Goal: Information Seeking & Learning: Learn about a topic

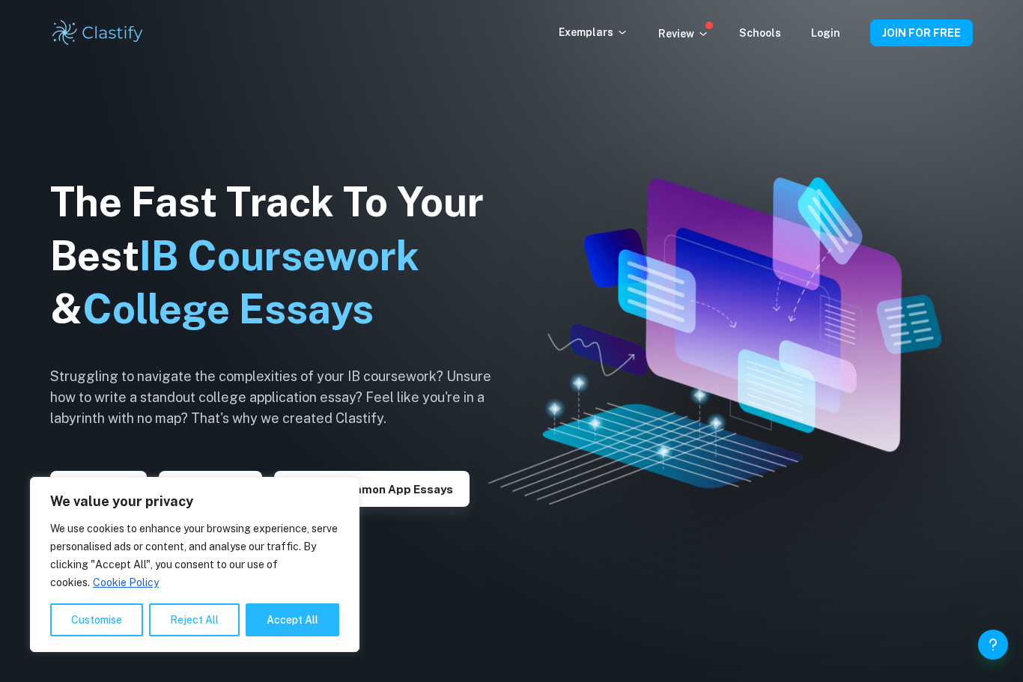
click at [842, 20] on div "Exemplars Review Schools Login JOIN FOR FREE" at bounding box center [511, 33] width 959 height 30
click at [855, 36] on div "Exemplars Review Schools Login" at bounding box center [715, 33] width 312 height 18
click at [828, 27] on link "Login" at bounding box center [825, 33] width 29 height 12
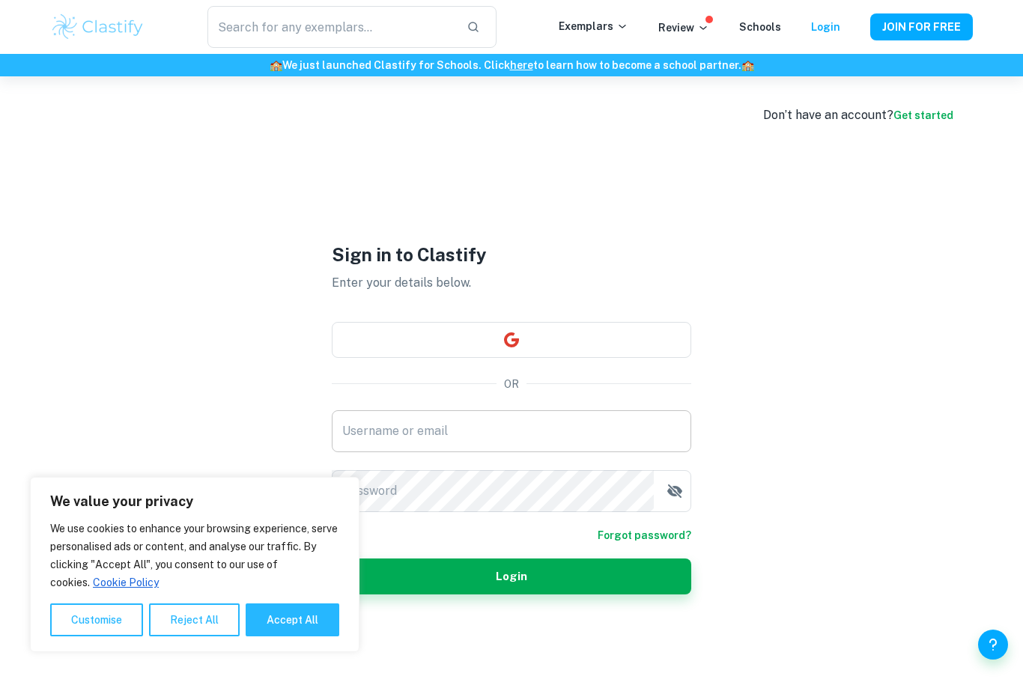
click at [617, 452] on input "Username or email" at bounding box center [512, 432] width 360 height 42
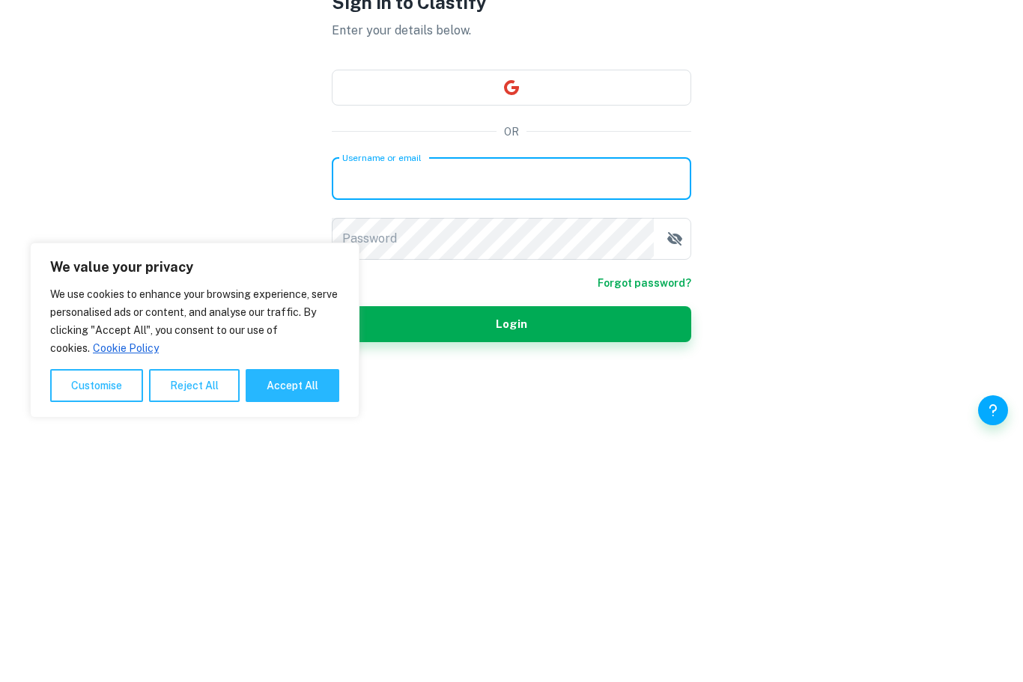
type input "[EMAIL_ADDRESS][DOMAIN_NAME]"
click at [512, 541] on button "Login" at bounding box center [512, 559] width 360 height 36
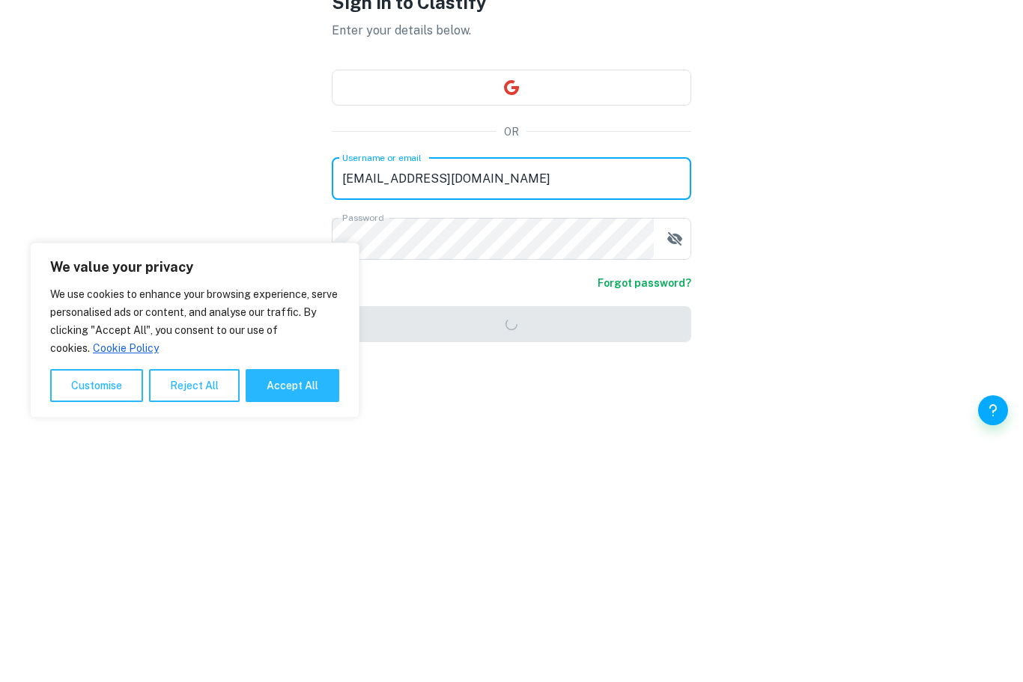
scroll to position [126, 0]
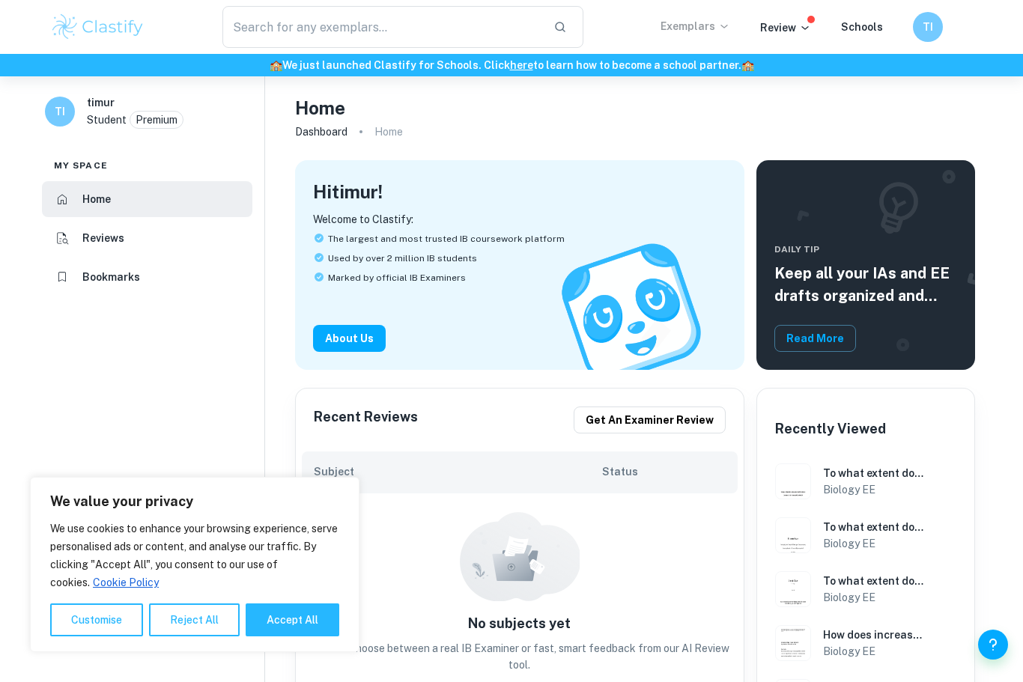
click at [712, 32] on p "Exemplars" at bounding box center [696, 26] width 70 height 16
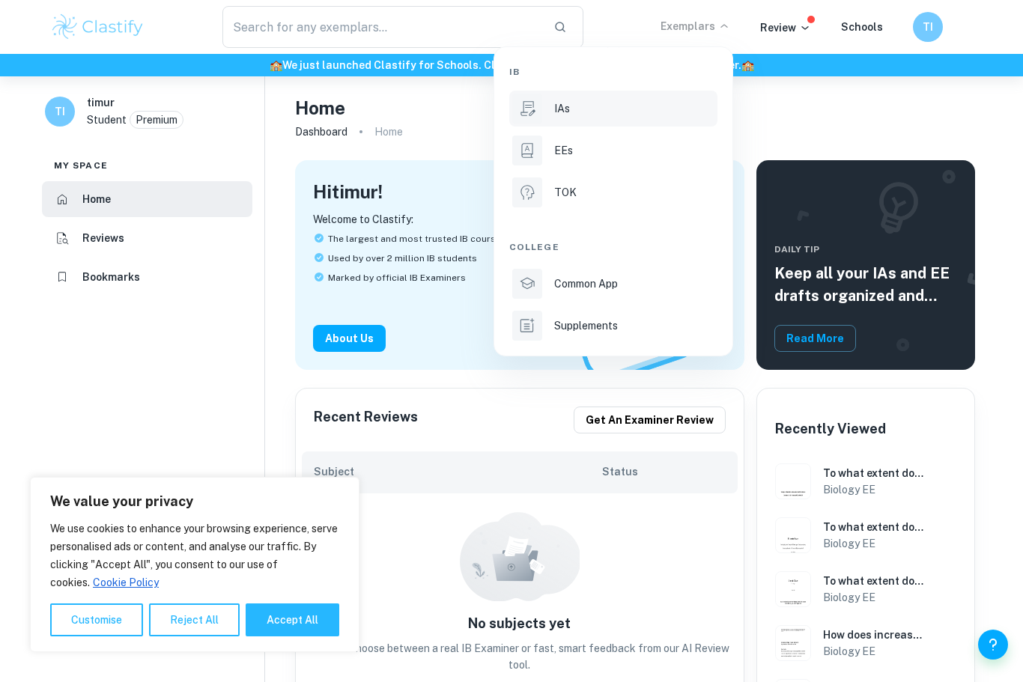
click at [570, 112] on div "IAs" at bounding box center [634, 108] width 160 height 16
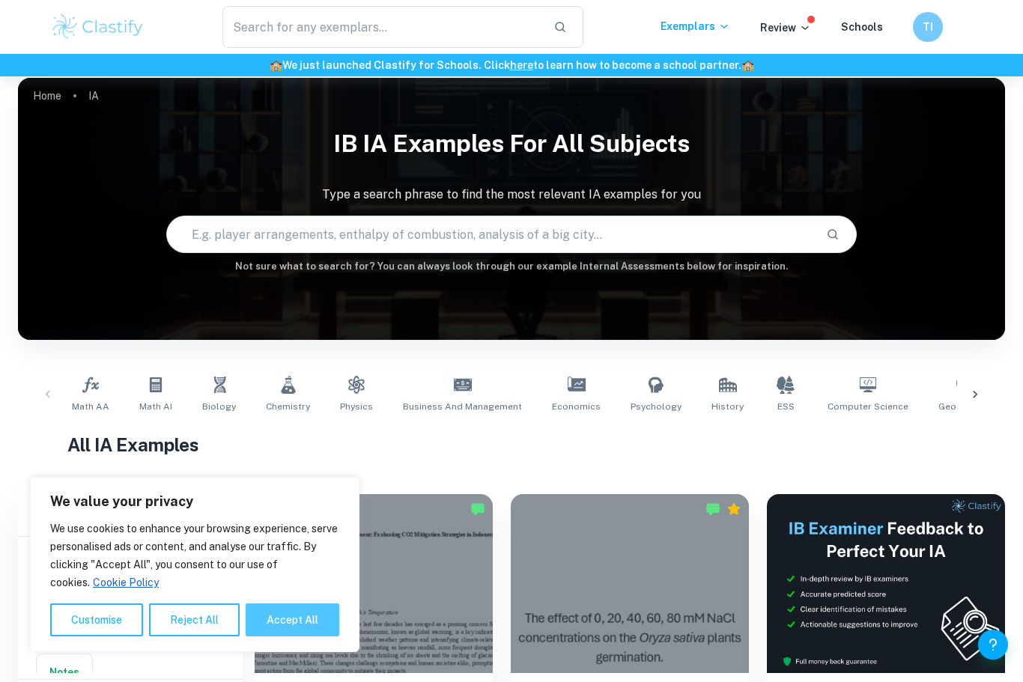
click at [304, 637] on button "Accept All" at bounding box center [293, 620] width 94 height 33
checkbox input "true"
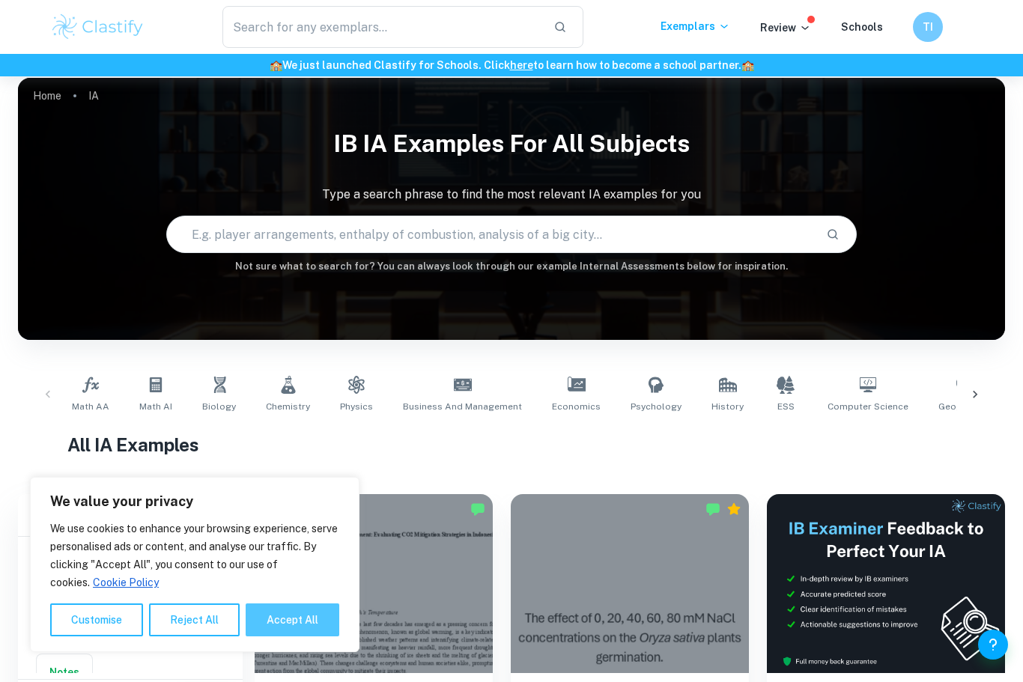
checkbox input "true"
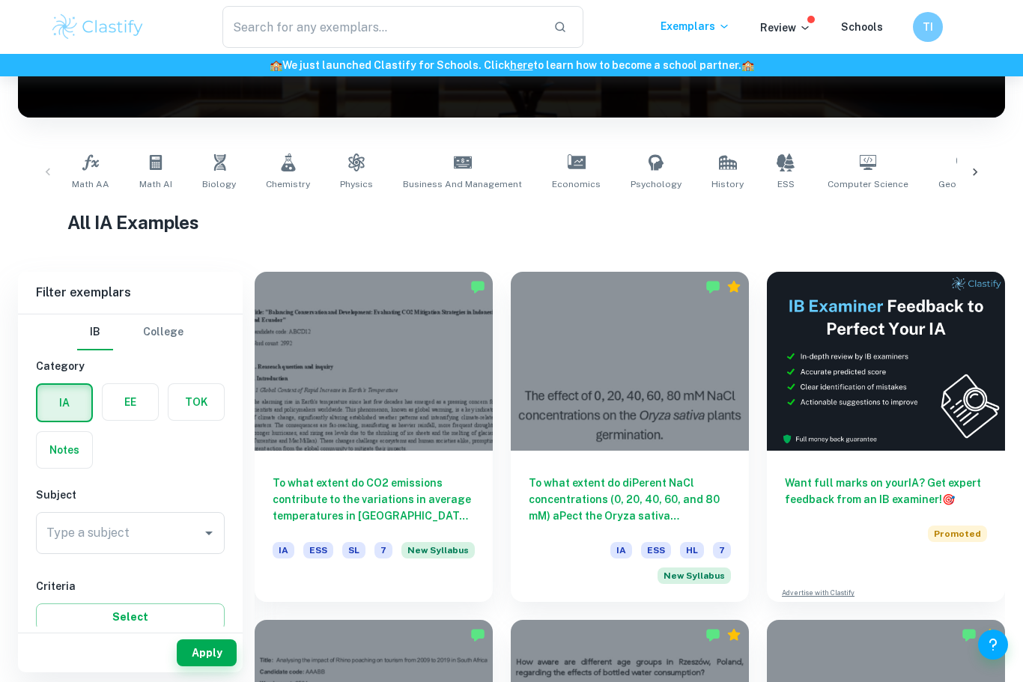
scroll to position [231, 0]
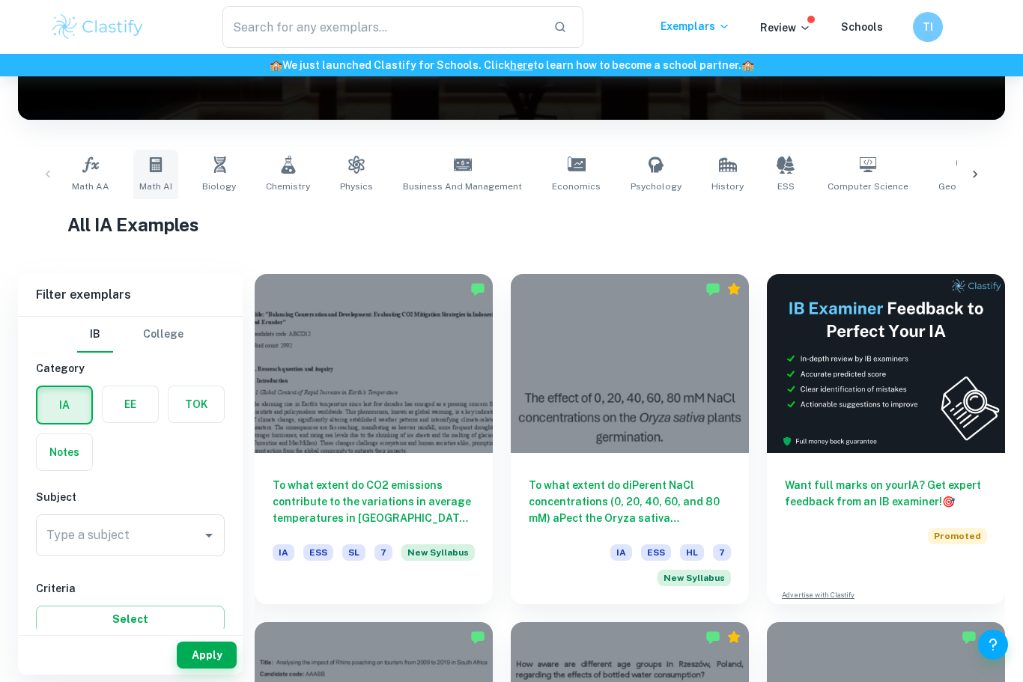
click at [160, 170] on icon at bounding box center [156, 164] width 12 height 15
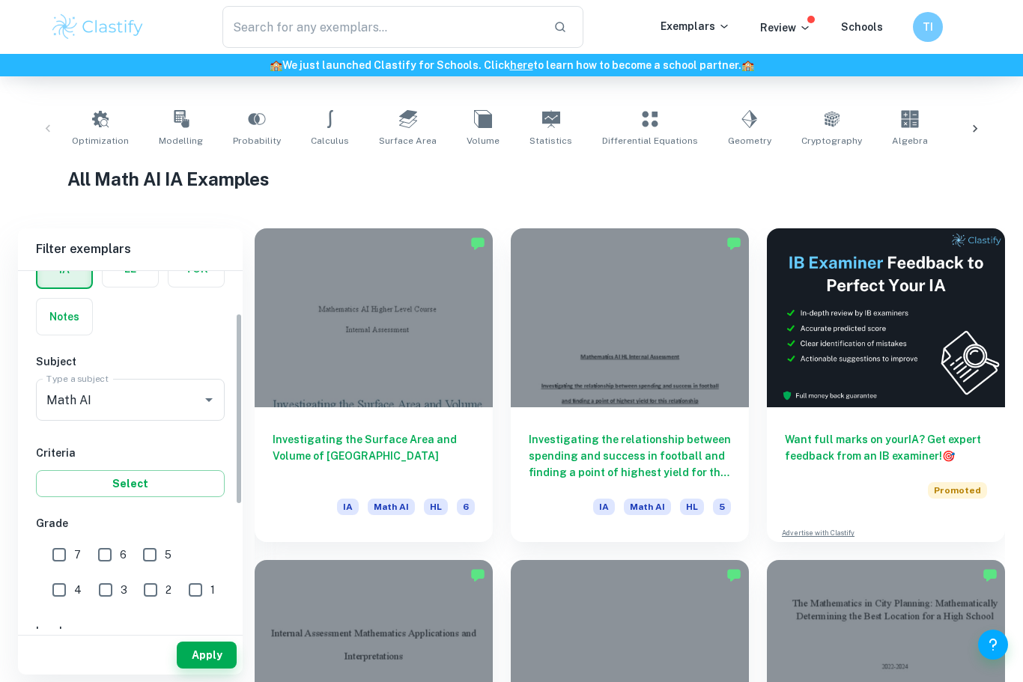
scroll to position [91, 0]
click at [72, 659] on input "HL" at bounding box center [61, 663] width 30 height 30
checkbox input "true"
click at [193, 669] on button "Apply" at bounding box center [207, 655] width 60 height 27
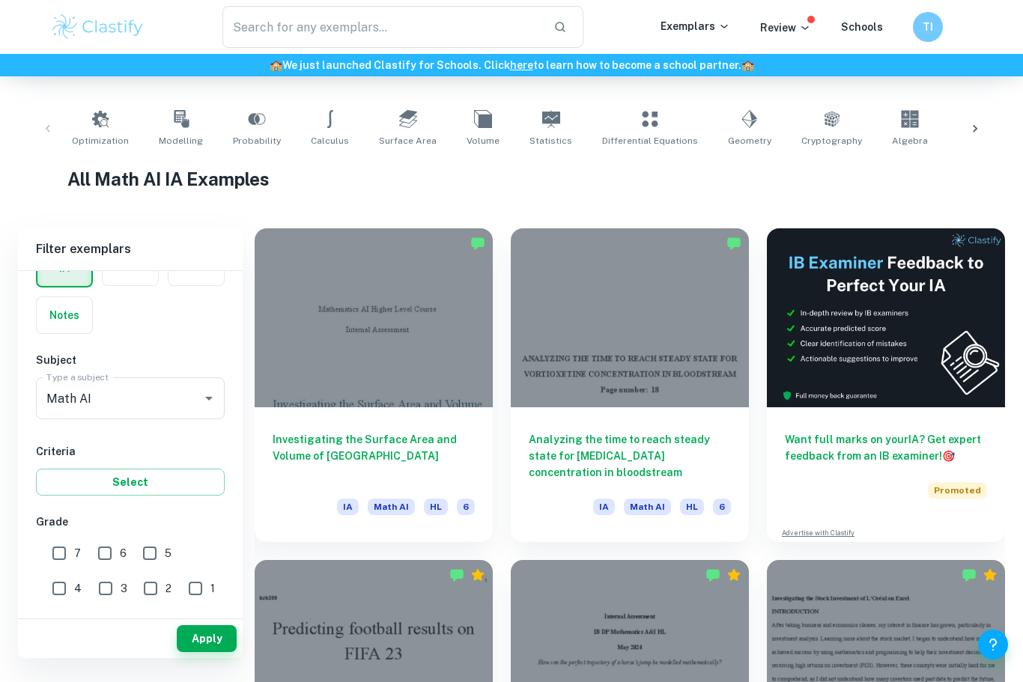
scroll to position [260, 0]
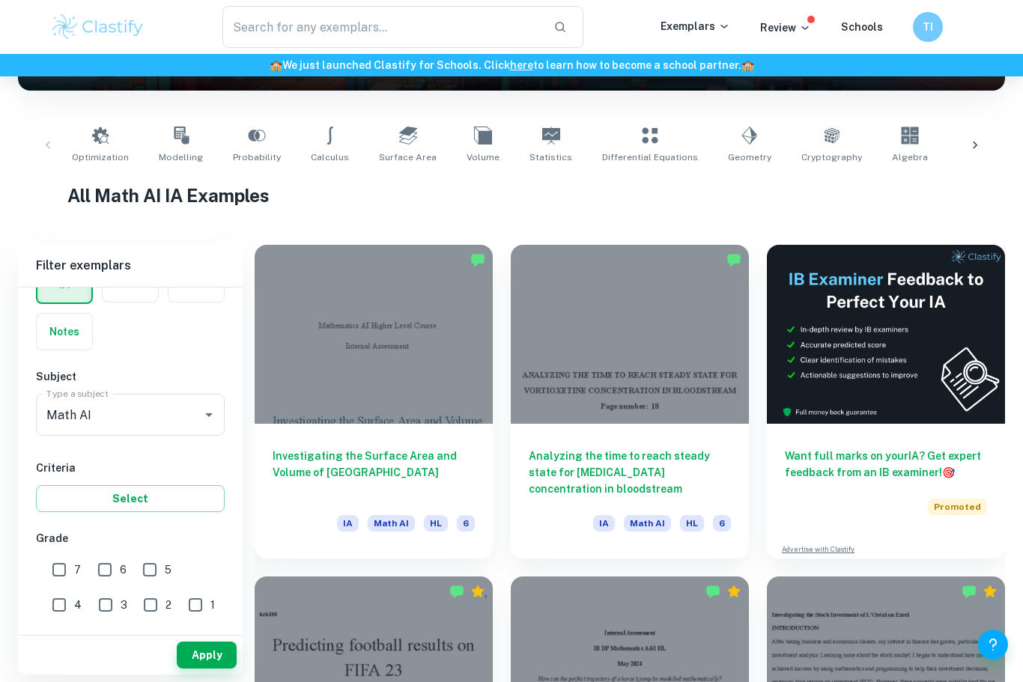
click at [55, 575] on input "7" at bounding box center [59, 570] width 30 height 30
checkbox input "true"
click at [199, 669] on button "Apply" at bounding box center [207, 655] width 60 height 27
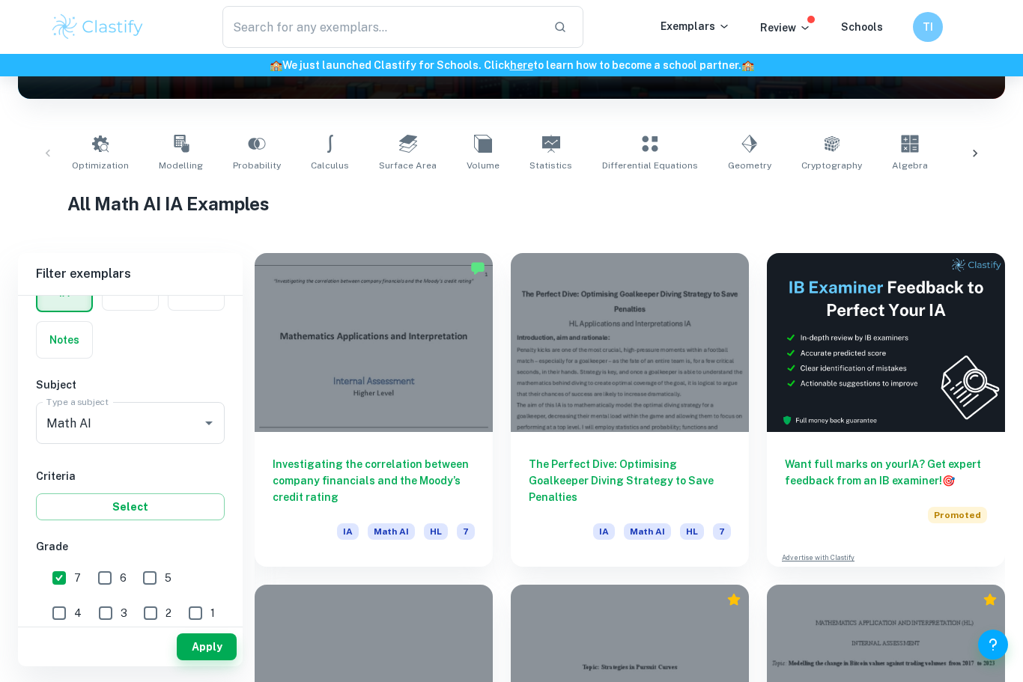
scroll to position [243, 0]
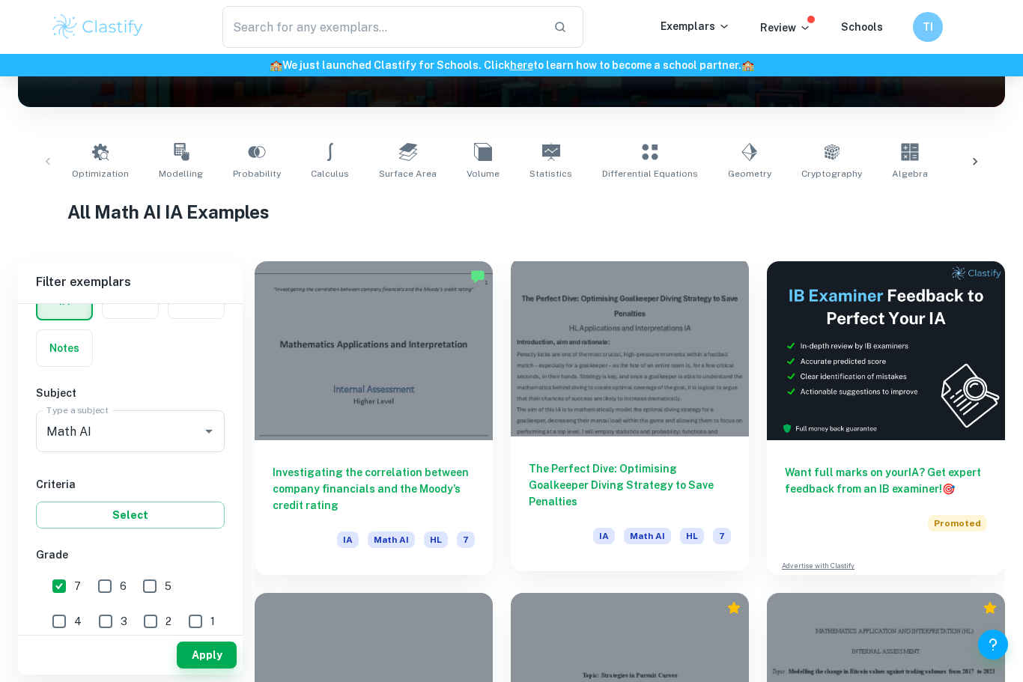
click at [712, 495] on h6 "The Perfect Dive: Optimising Goalkeeper Diving Strategy to Save Penalties" at bounding box center [630, 485] width 202 height 49
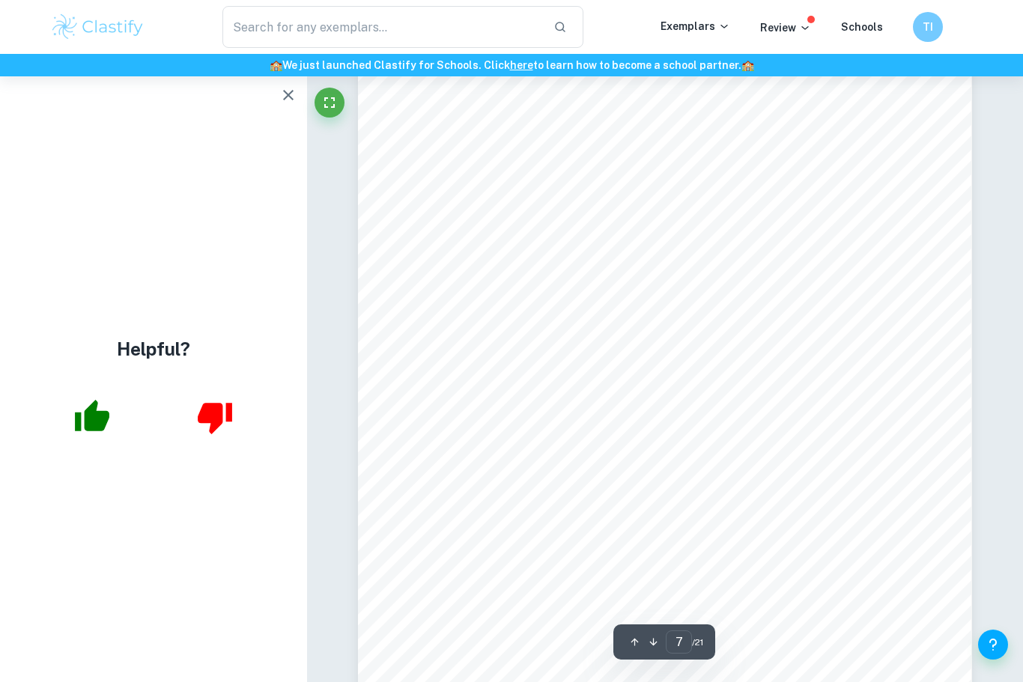
scroll to position [5445, 0]
type input "8"
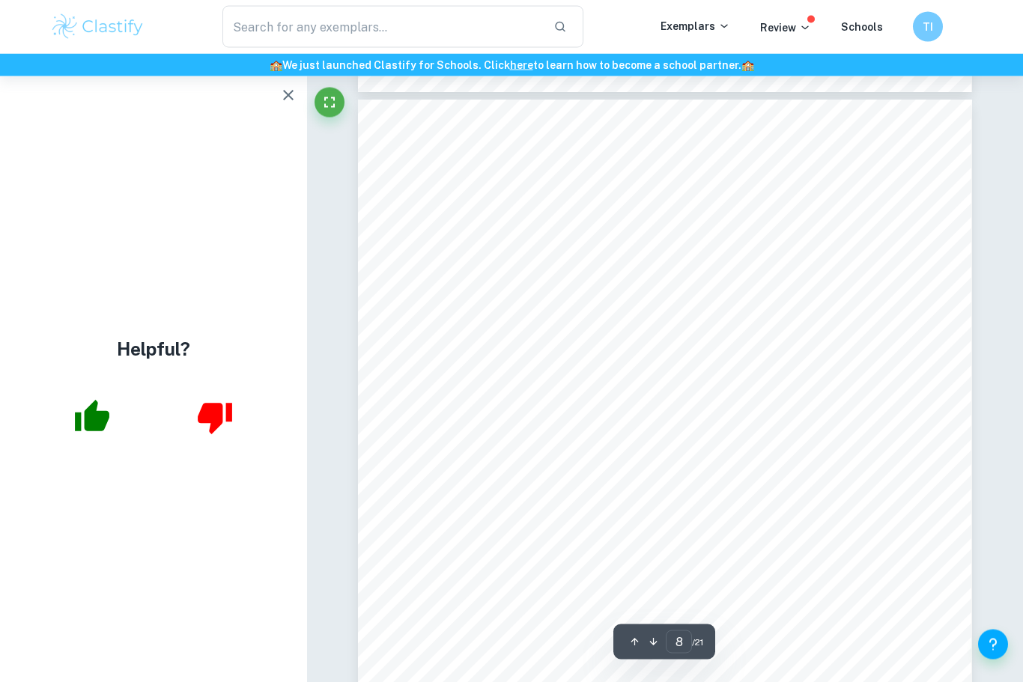
scroll to position [6319, 0]
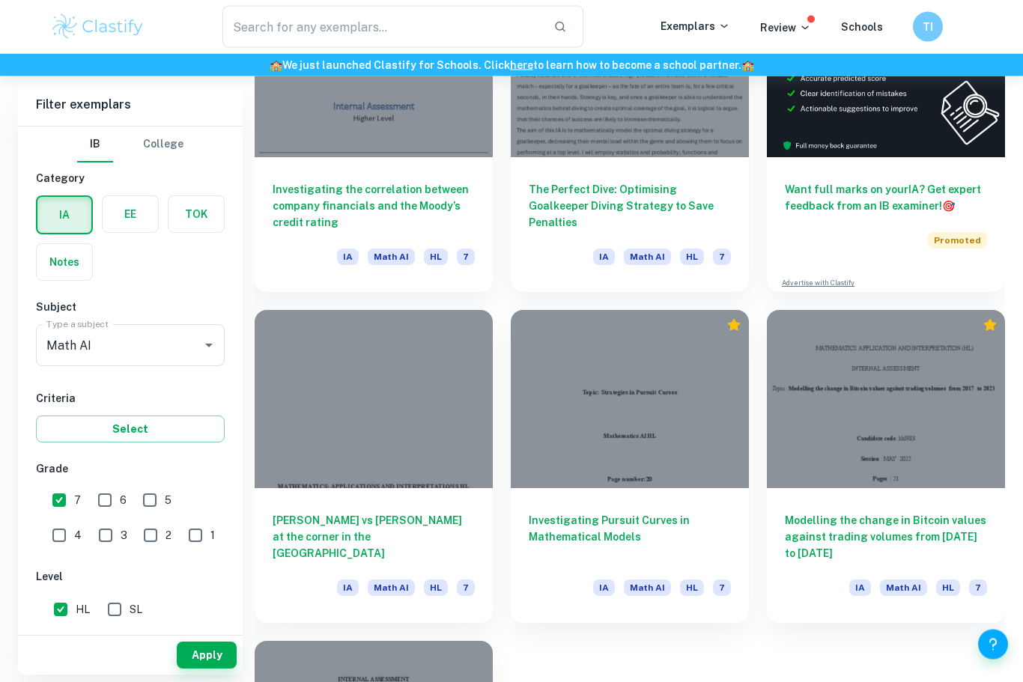
scroll to position [527, 0]
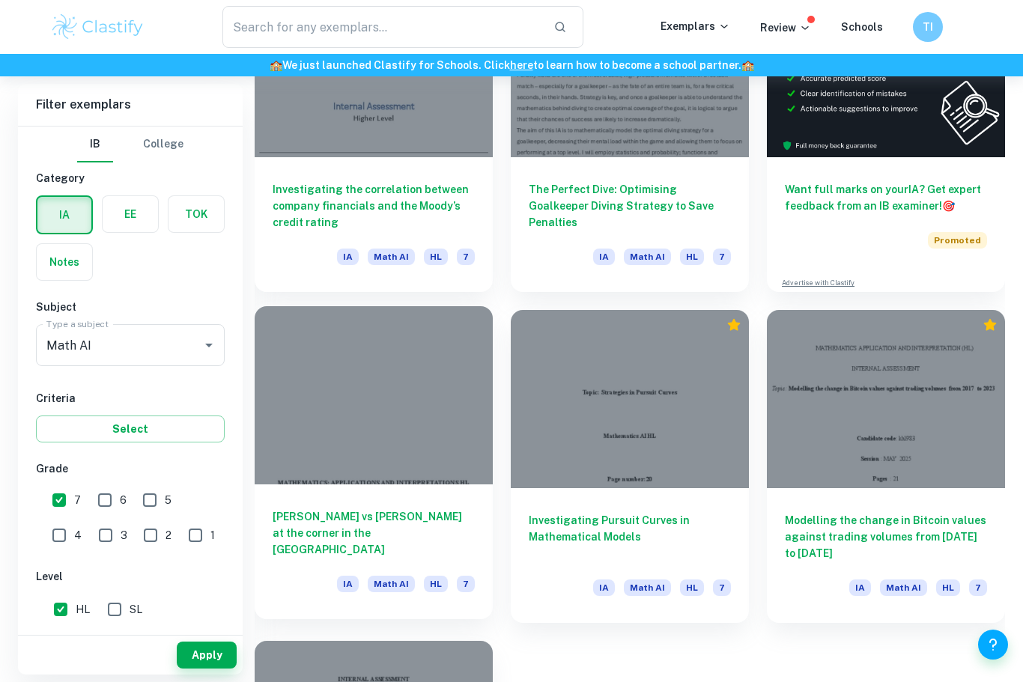
click at [404, 402] on div at bounding box center [374, 395] width 238 height 179
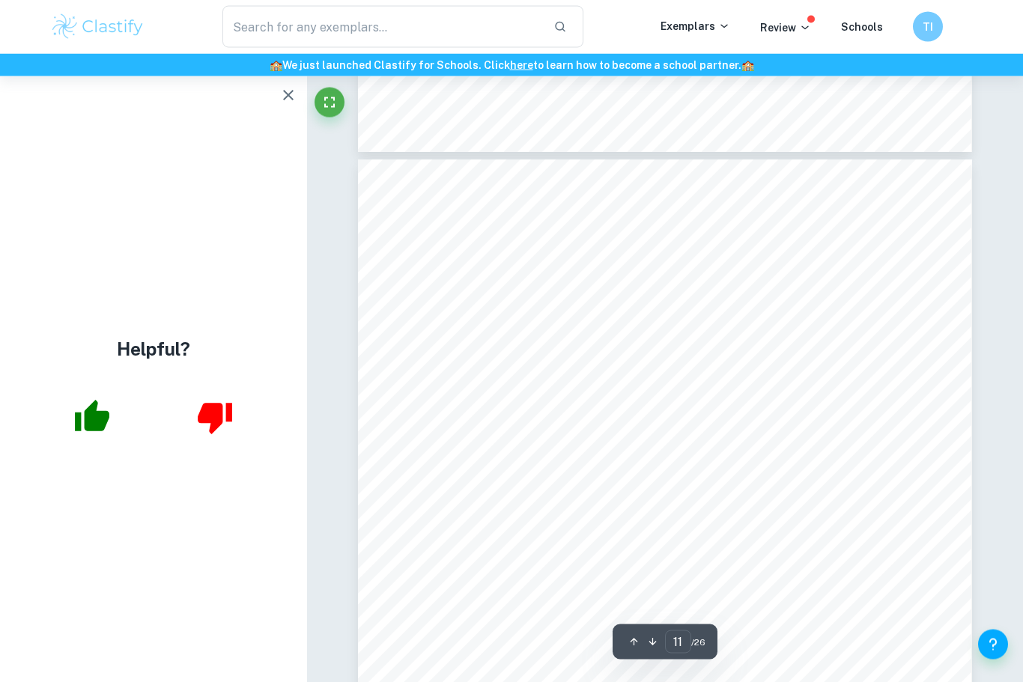
scroll to position [8814, 0]
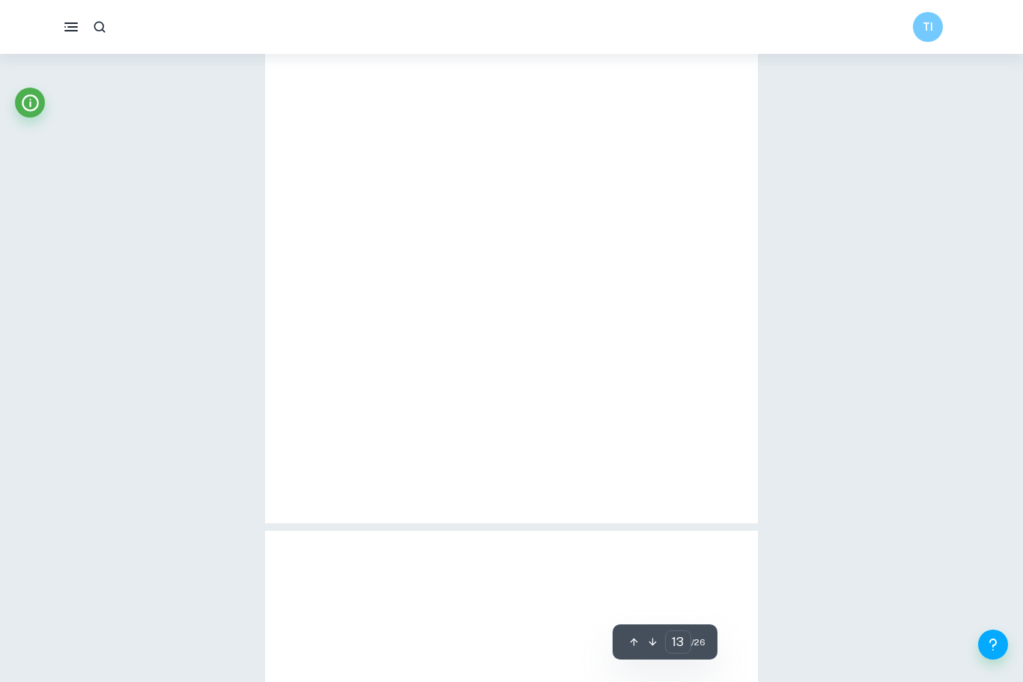
type input "11"
